Goal: Transaction & Acquisition: Purchase product/service

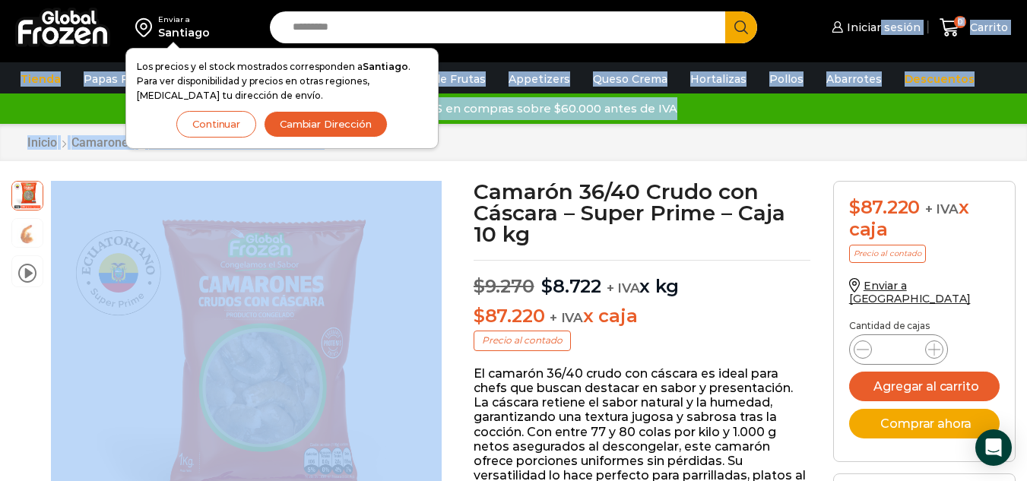
drag, startPoint x: 242, startPoint y: 319, endPoint x: 736, endPoint y: -36, distance: 608.2
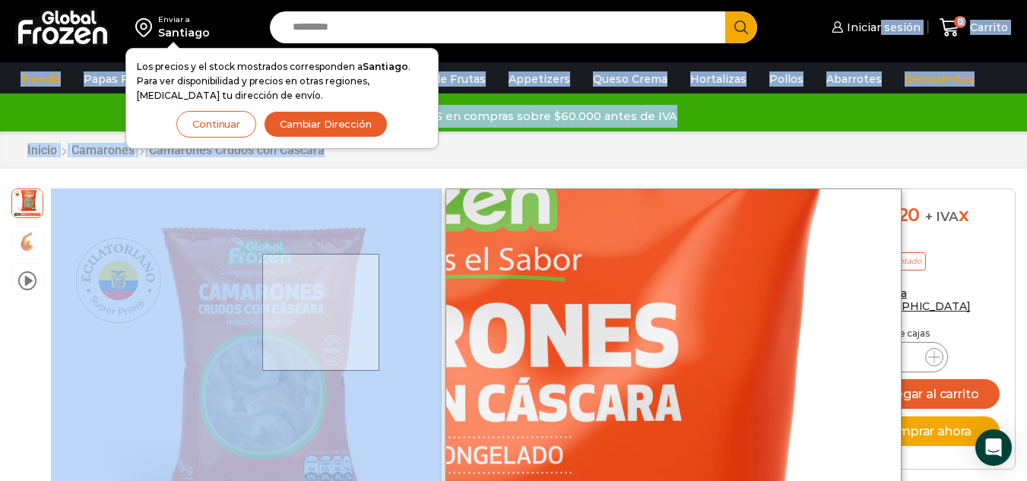
scroll to position [228, 0]
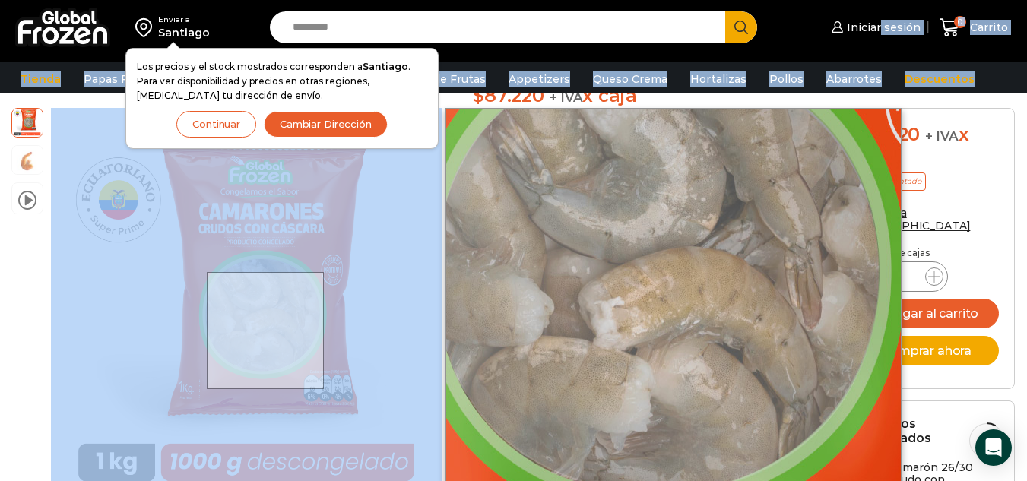
click at [267, 331] on div at bounding box center [265, 330] width 117 height 117
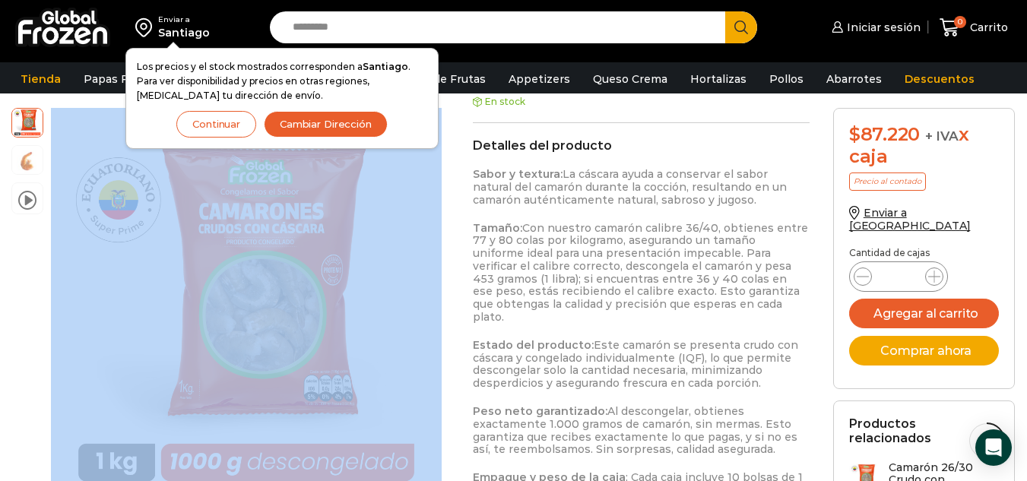
drag, startPoint x: 336, startPoint y: 327, endPoint x: 790, endPoint y: -48, distance: 588.4
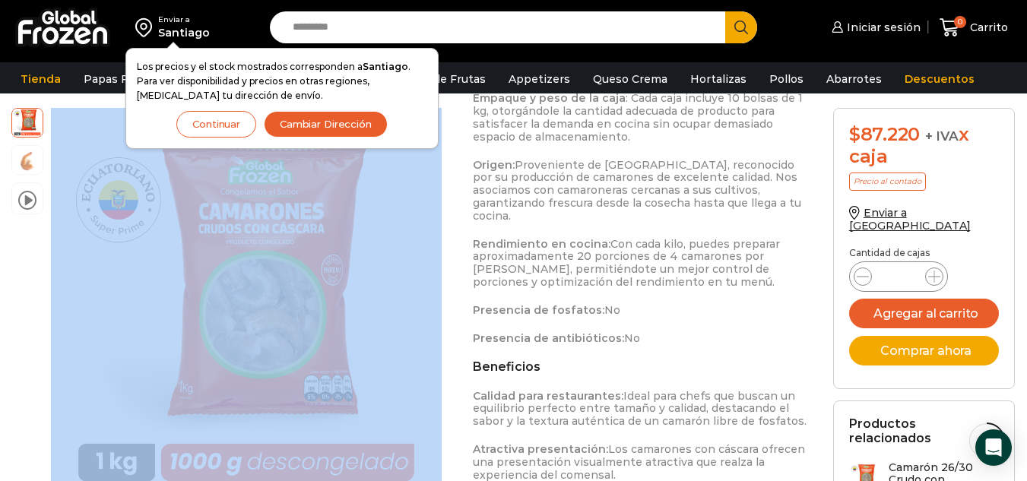
scroll to position [1064, 0]
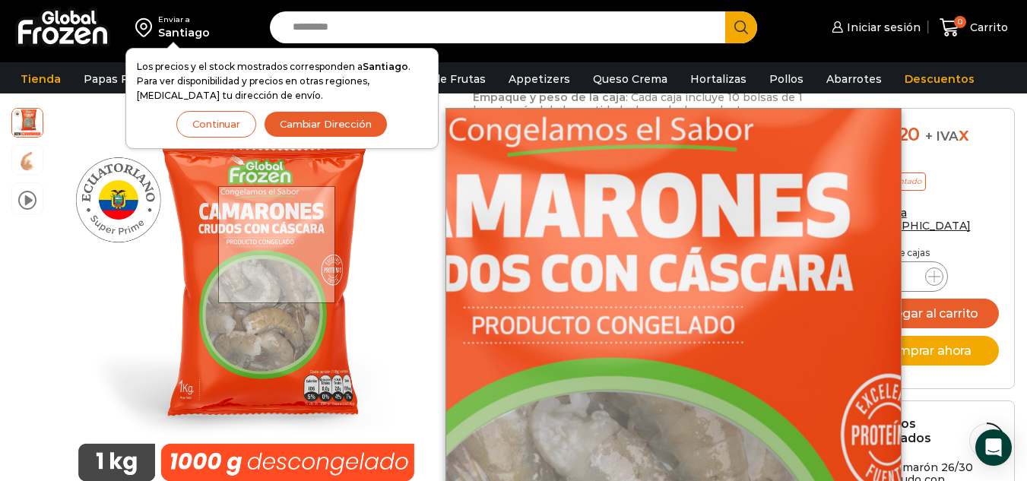
drag, startPoint x: 278, startPoint y: 245, endPoint x: 233, endPoint y: 262, distance: 48.1
click at [233, 262] on div at bounding box center [276, 244] width 117 height 117
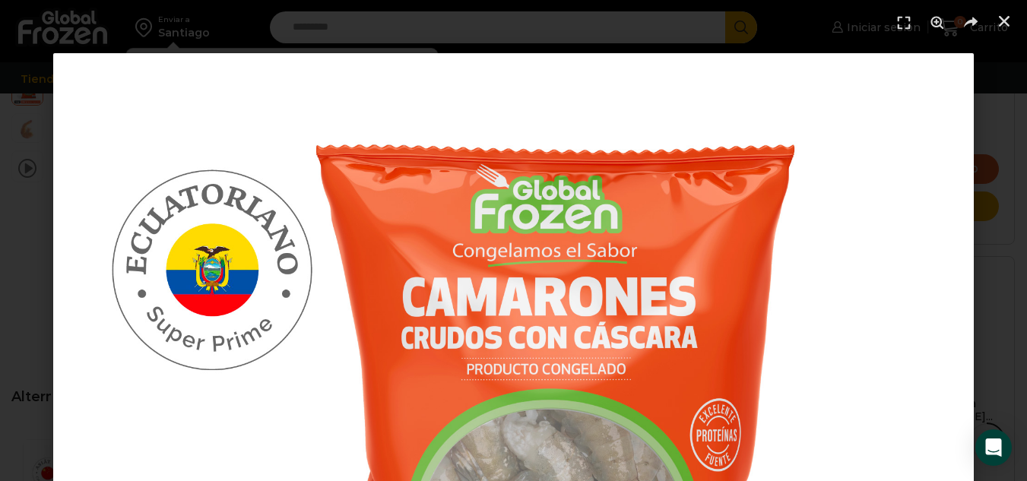
scroll to position [1900, 0]
click at [736, 8] on div at bounding box center [513, 240] width 1027 height 481
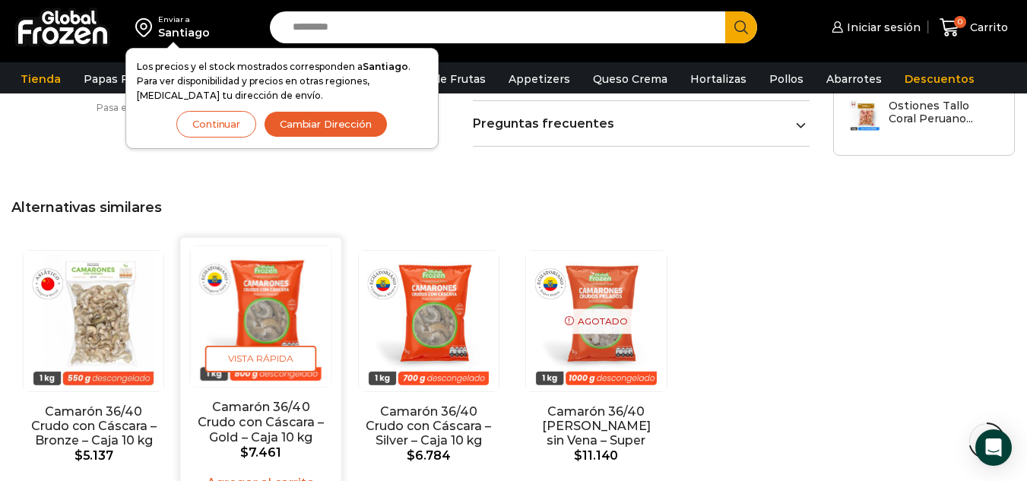
click at [280, 248] on img "2 / 4" at bounding box center [261, 316] width 141 height 141
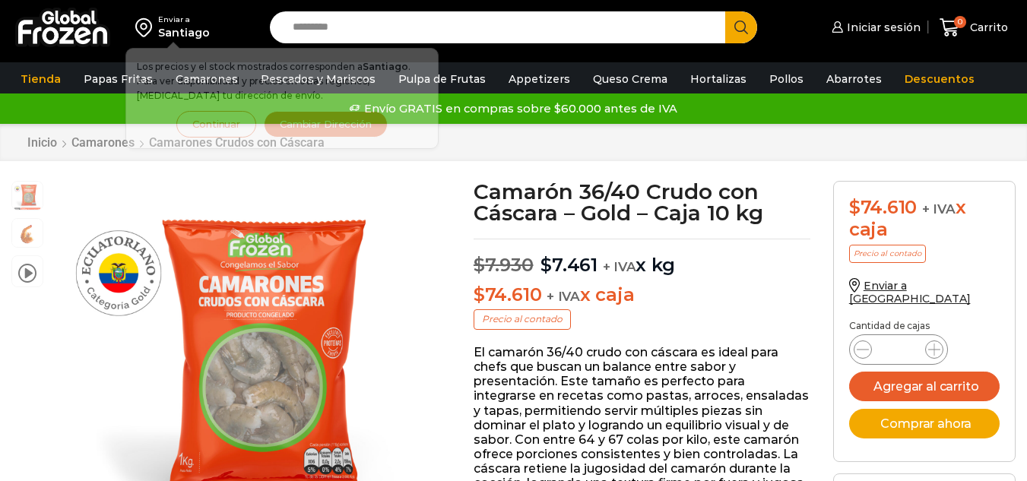
scroll to position [1, 0]
